Goal: Navigation & Orientation: Find specific page/section

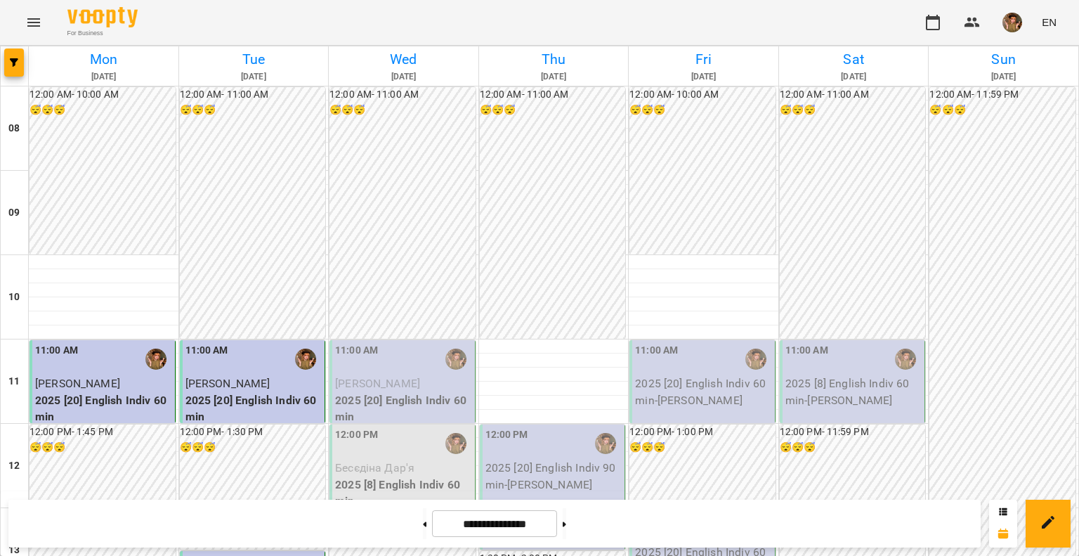
scroll to position [141, 0]
click at [1009, 19] on img "button" at bounding box center [1013, 23] width 20 height 20
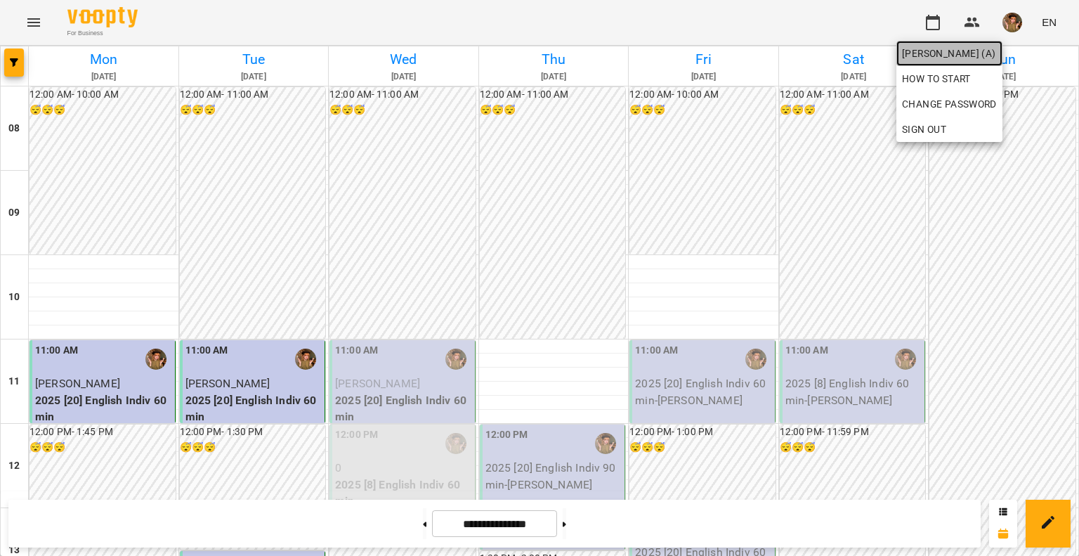
click at [920, 53] on span "[PERSON_NAME] (а)" at bounding box center [949, 53] width 95 height 17
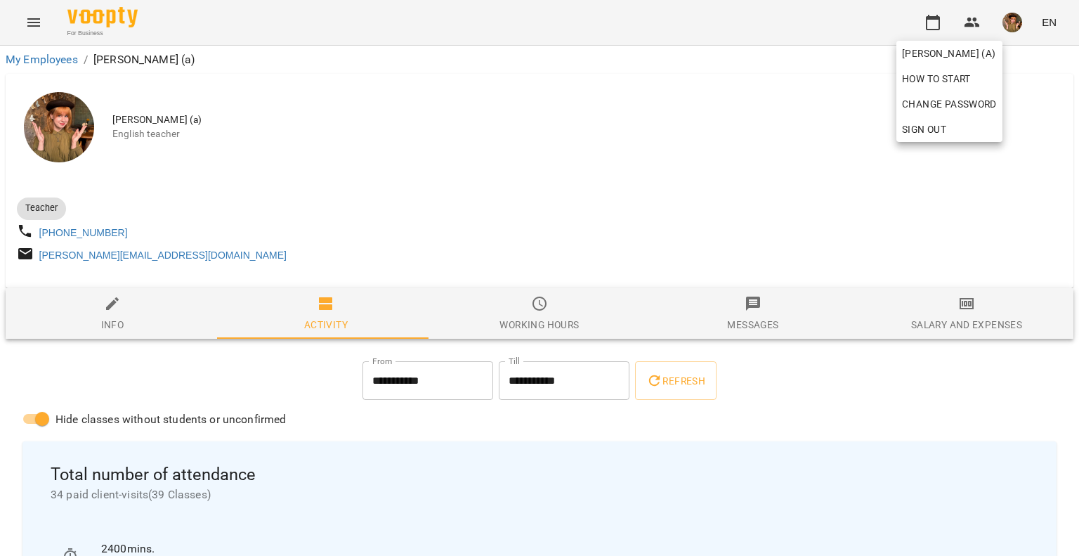
click at [103, 21] on div at bounding box center [539, 278] width 1079 height 556
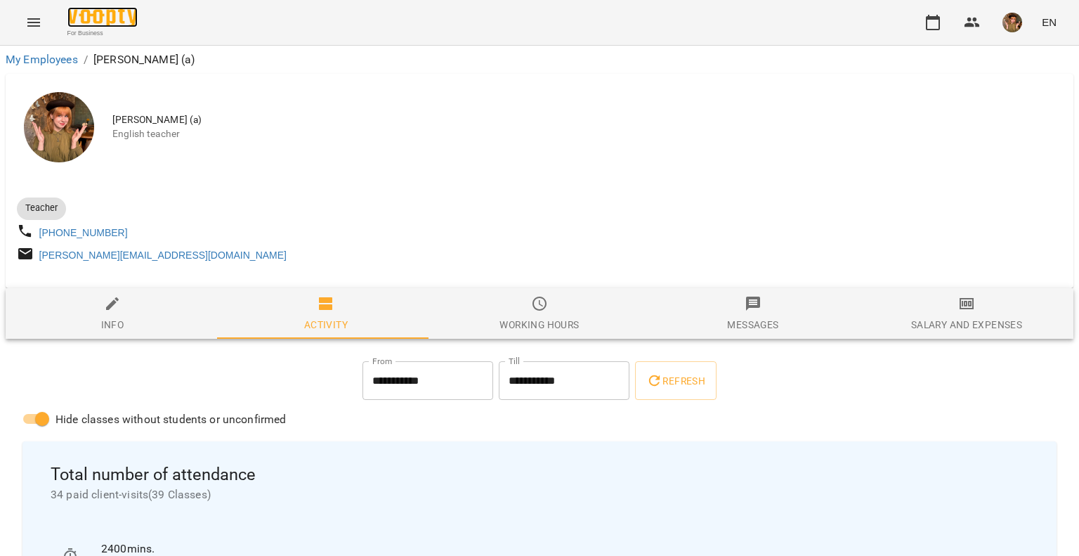
click at [96, 17] on img at bounding box center [102, 17] width 70 height 20
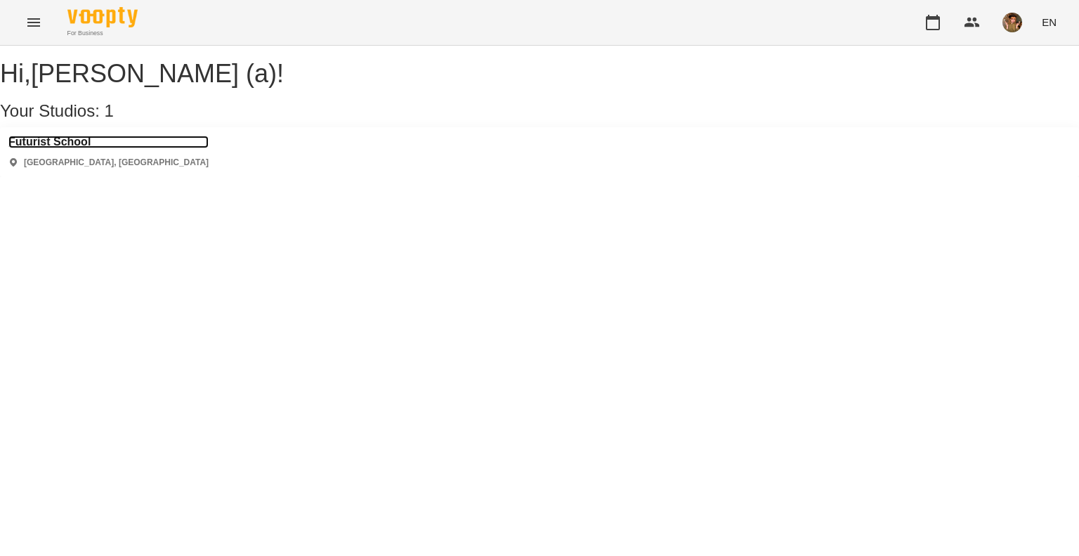
click at [42, 148] on h3 "Futurist School" at bounding box center [108, 142] width 200 height 13
